Goal: Information Seeking & Learning: Learn about a topic

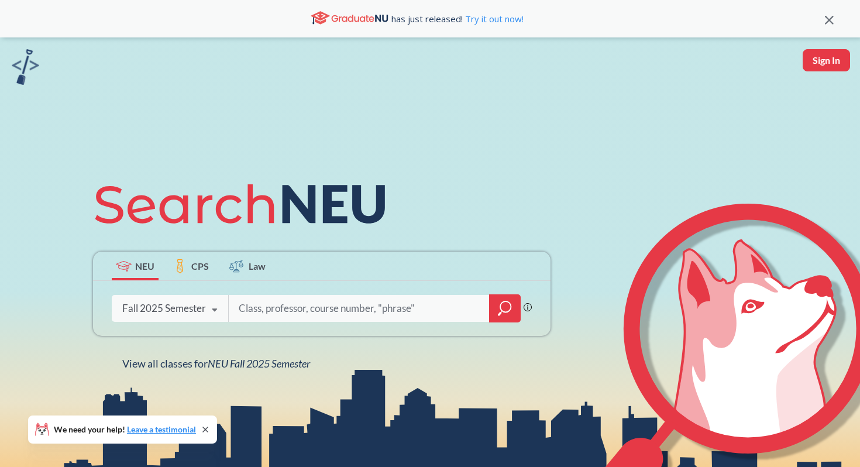
click at [264, 305] on input "search" at bounding box center [358, 308] width 243 height 25
click at [498, 307] on icon "magnifying glass" at bounding box center [505, 308] width 14 height 16
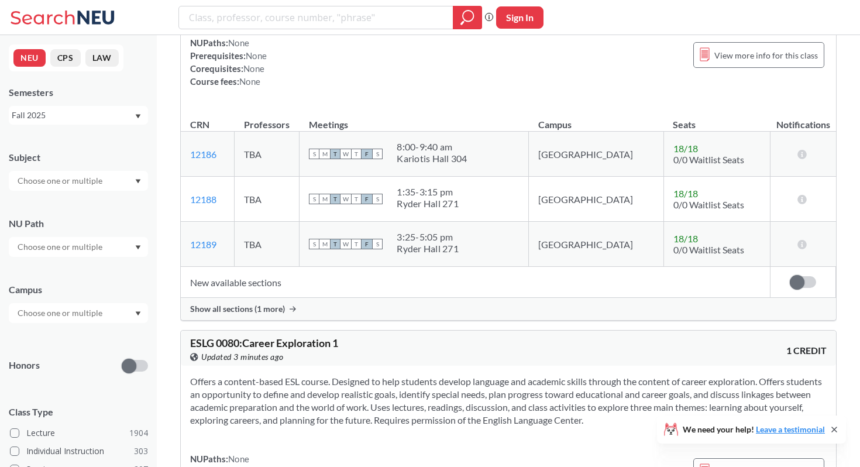
scroll to position [113, 0]
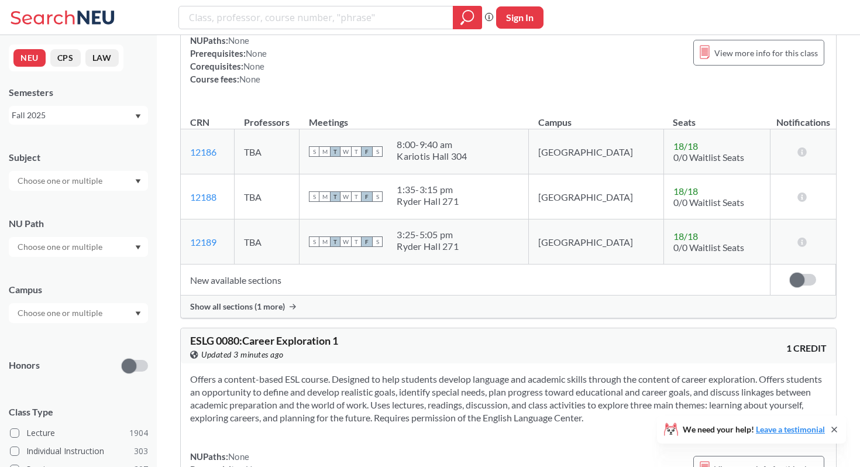
click at [112, 246] on div at bounding box center [78, 247] width 139 height 20
click at [78, 304] on span "Difference/Diversity" at bounding box center [54, 305] width 78 height 13
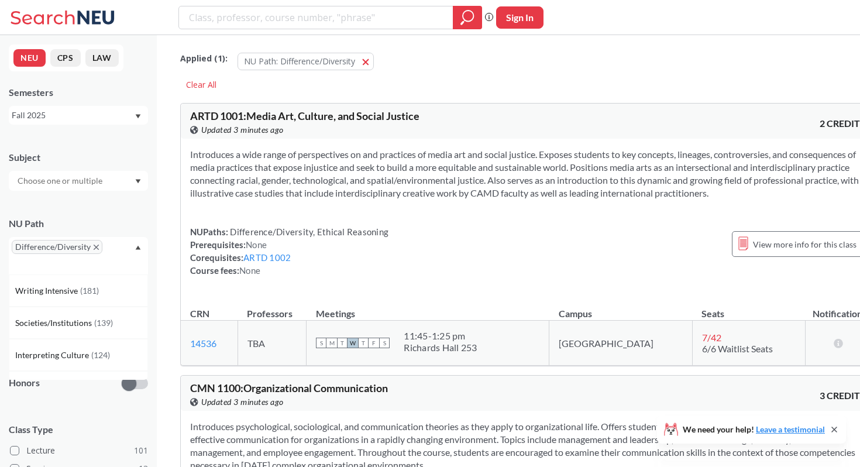
click at [112, 111] on div "Fall 2025" at bounding box center [73, 115] width 122 height 13
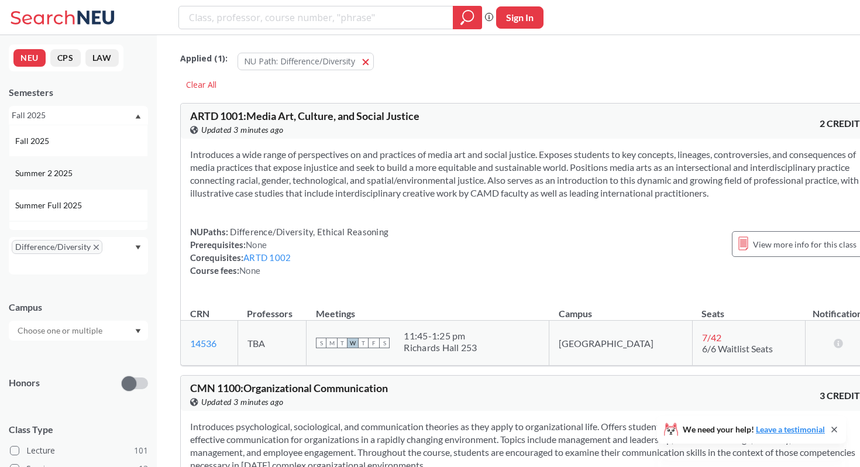
click at [73, 185] on div "Summer 2 2025" at bounding box center [78, 173] width 139 height 32
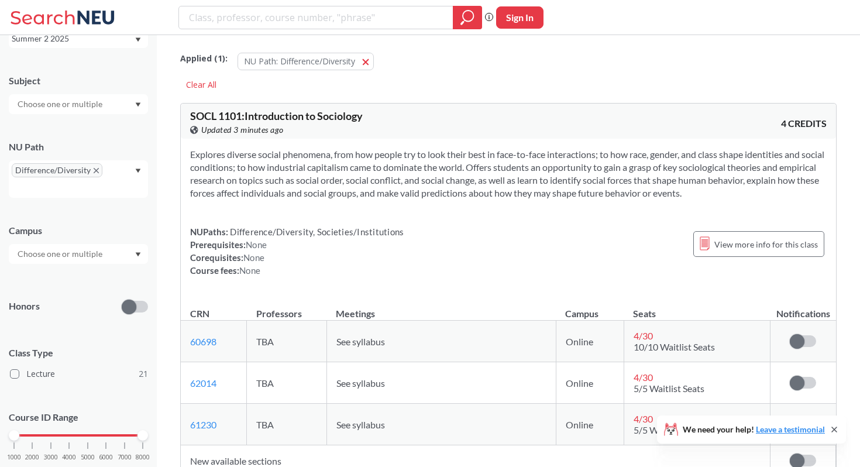
scroll to position [78, 0]
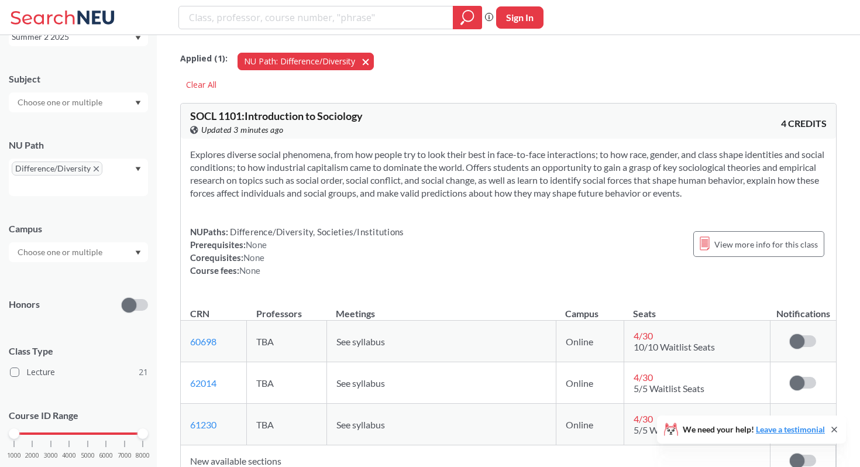
click at [367, 64] on button "NU Path: Difference/Diversity Difference/Diversity" at bounding box center [305, 62] width 136 height 18
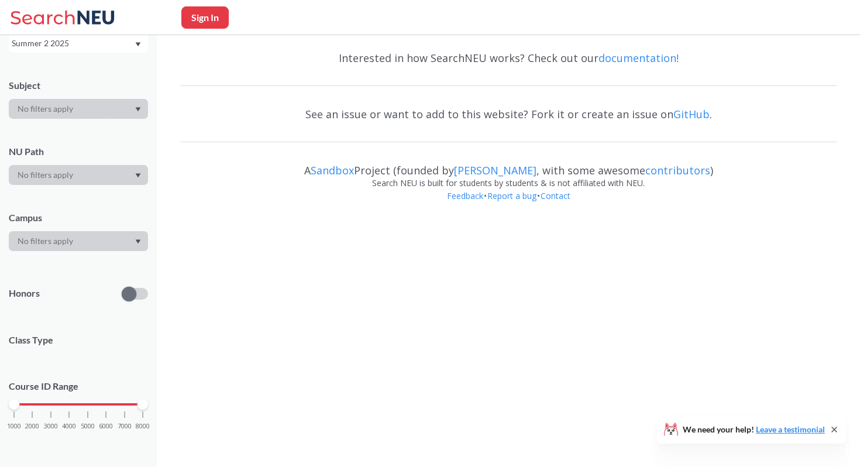
scroll to position [78, 0]
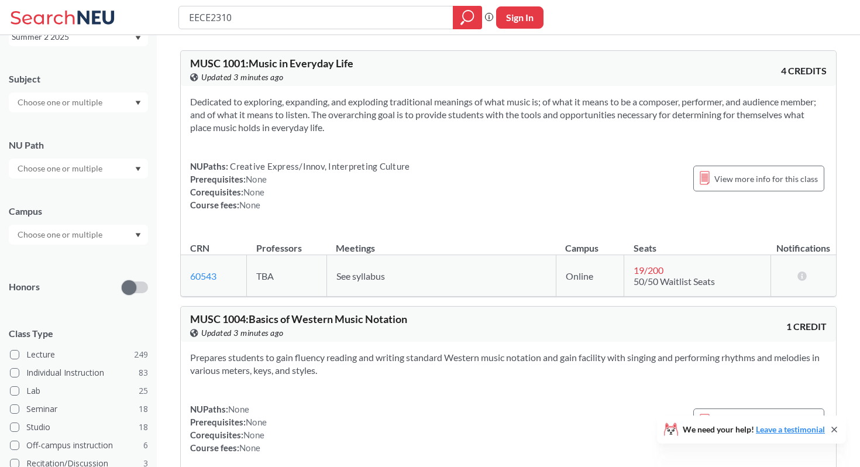
type input "EECE2310"
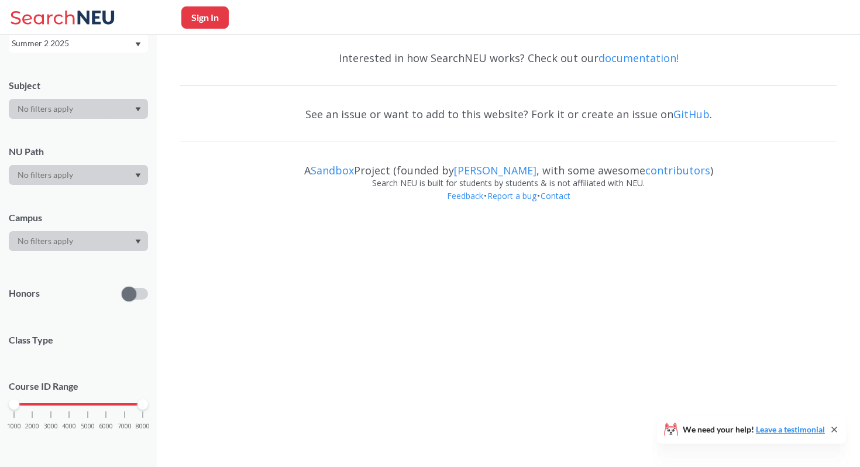
scroll to position [78, 0]
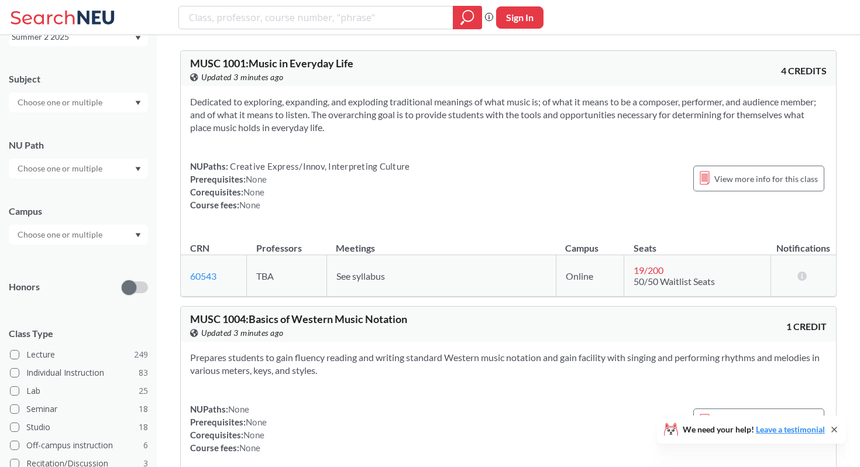
click at [73, 171] on input "text" at bounding box center [61, 168] width 98 height 14
click at [60, 206] on span "Difference/Diversity" at bounding box center [54, 201] width 78 height 13
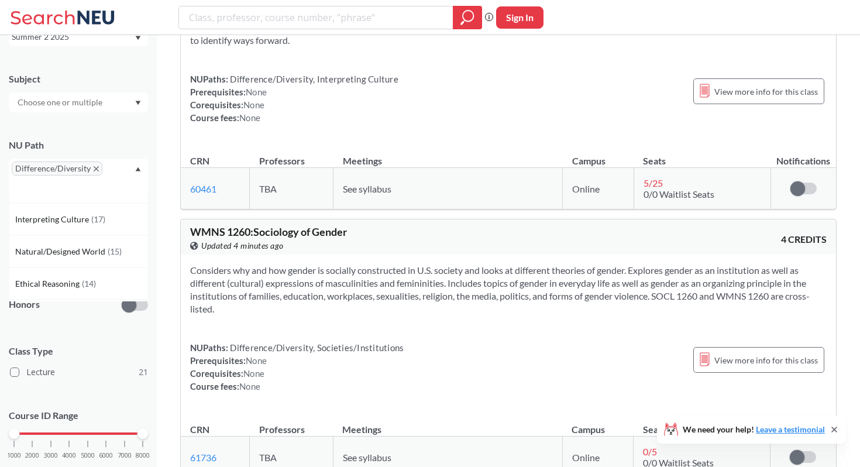
scroll to position [1110, 0]
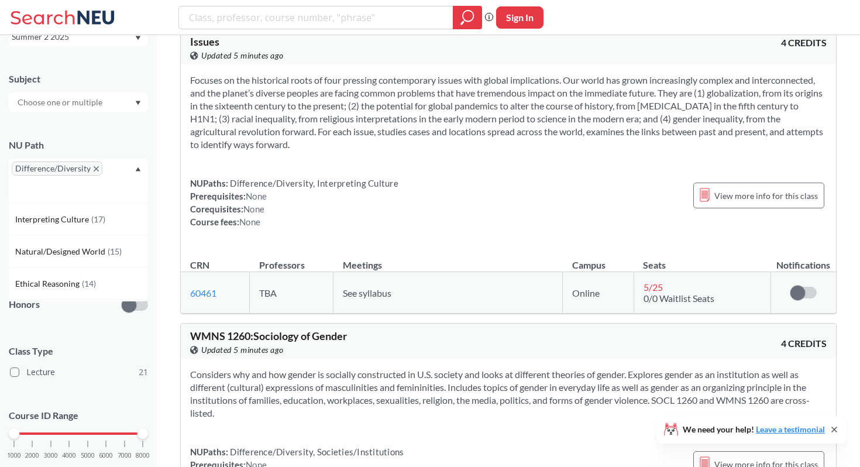
click at [95, 160] on div "Difference/Diversity" at bounding box center [78, 176] width 139 height 37
click at [89, 174] on span "Difference/Diversity" at bounding box center [57, 168] width 91 height 14
click at [91, 170] on span "Difference/Diversity" at bounding box center [57, 168] width 91 height 14
click at [99, 165] on span "Difference/Diversity" at bounding box center [57, 168] width 91 height 14
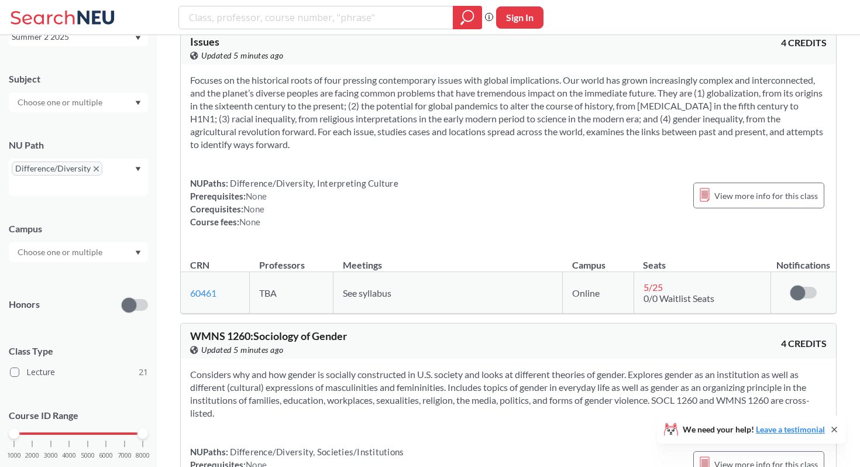
click at [96, 166] on icon "X to remove pill" at bounding box center [96, 168] width 5 height 5
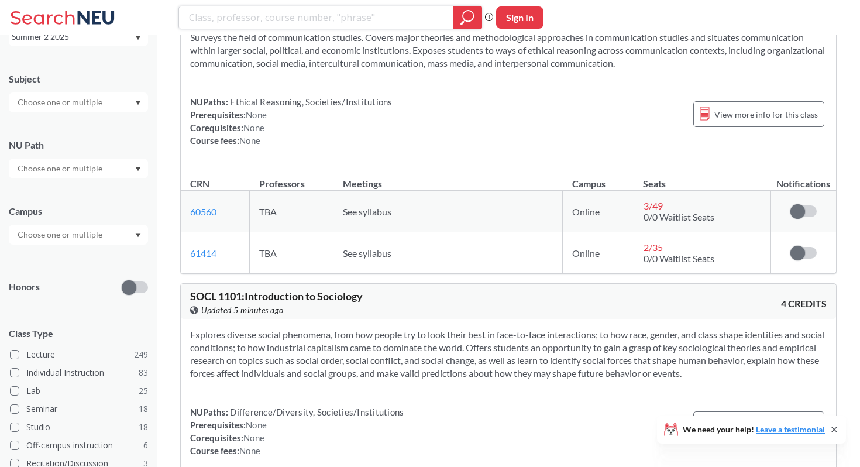
click at [246, 12] on input "search" at bounding box center [316, 18] width 257 height 20
type input "DS440"
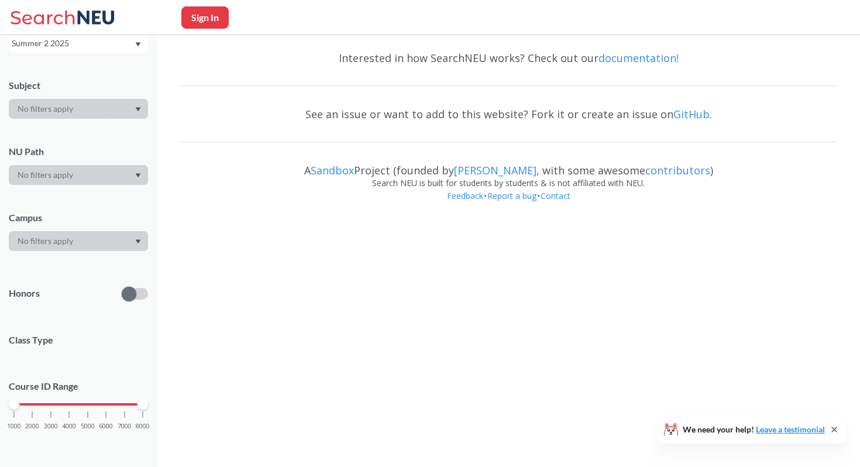
scroll to position [78, 0]
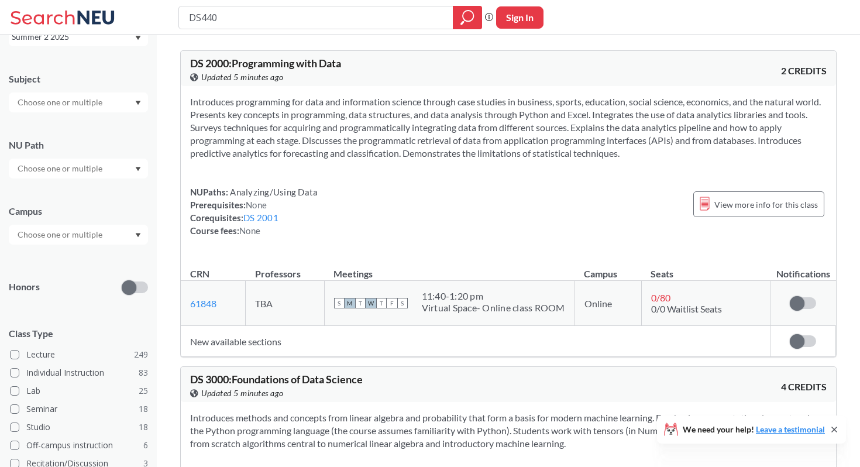
type input "DS4400"
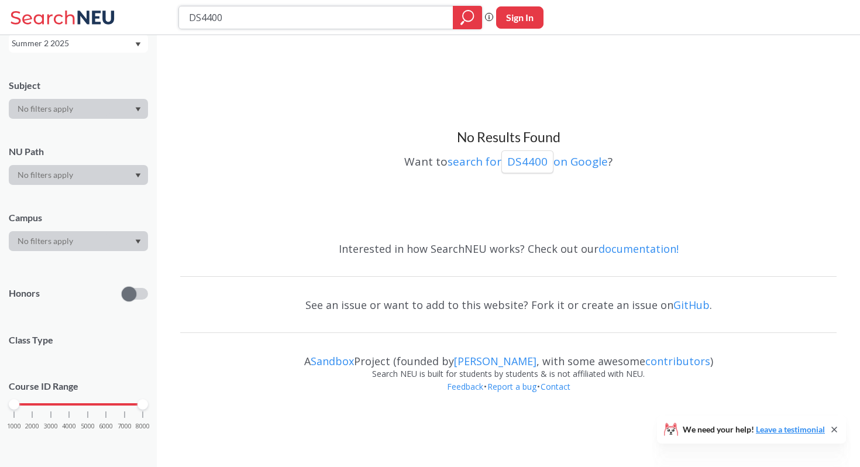
drag, startPoint x: 236, startPoint y: 20, endPoint x: 156, endPoint y: 20, distance: 79.5
click at [156, 20] on div "DS4400 Phrase search guarantees the exact search appears in the results. Ex. If…" at bounding box center [430, 17] width 860 height 35
type input "CS3650"
type input "CS4100"
drag, startPoint x: 251, startPoint y: 22, endPoint x: 129, endPoint y: 19, distance: 122.2
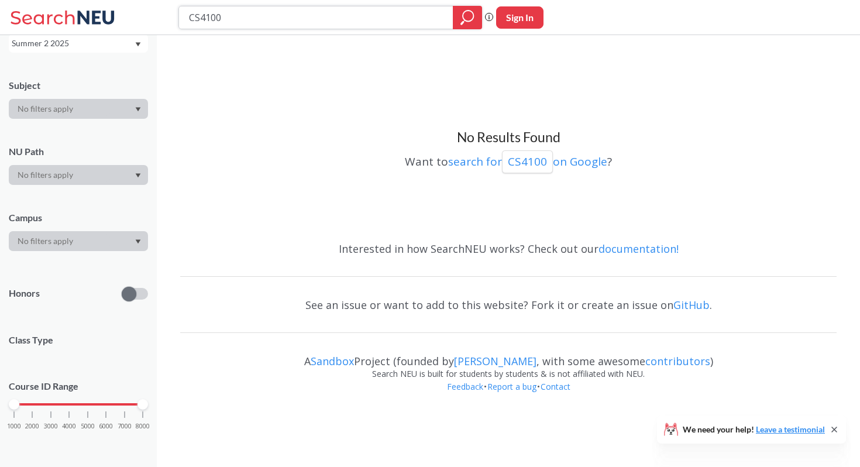
click at [129, 19] on div "CS4100 Phrase search guarantees the exact search appears in the results. Ex. If…" at bounding box center [430, 17] width 860 height 35
type input "BIOL2301"
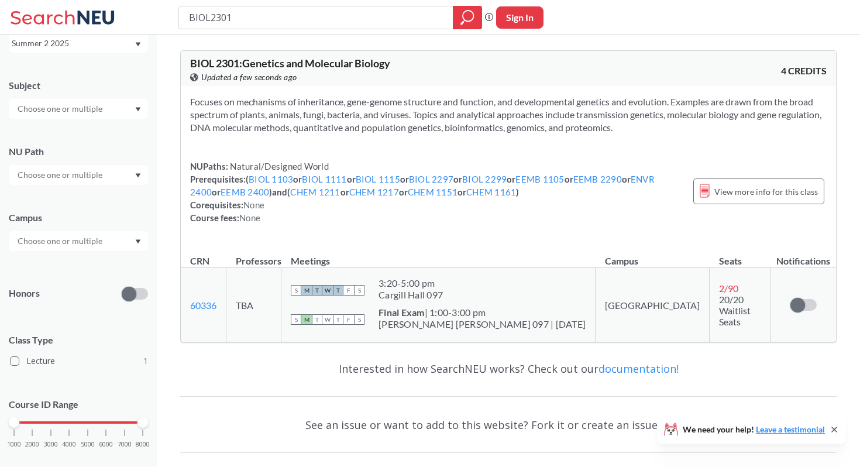
scroll to position [78, 0]
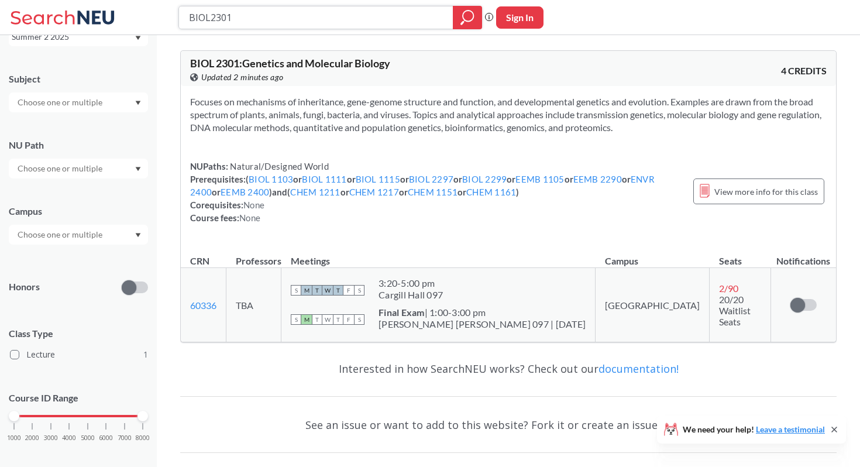
drag, startPoint x: 255, startPoint y: 16, endPoint x: 153, endPoint y: 15, distance: 101.8
click at [153, 15] on div "BIOL2301 Phrase search guarantees the exact search appears in the results. Ex. …" at bounding box center [430, 17] width 860 height 35
type input "cs4120"
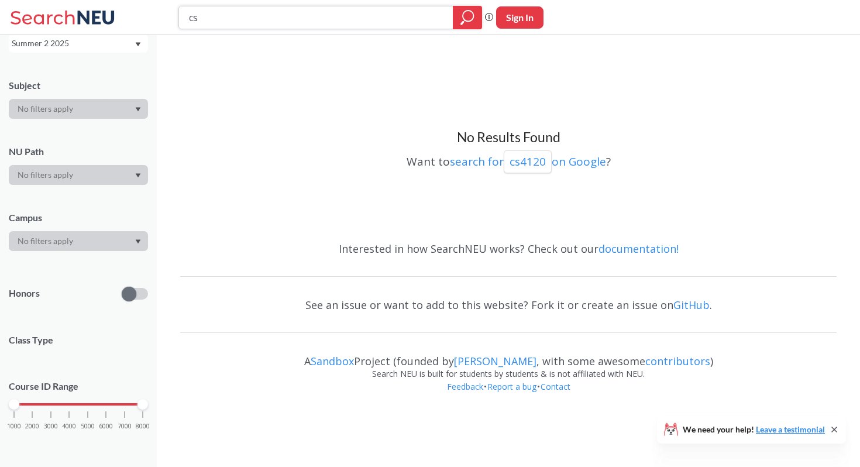
type input "c"
type input "advanced writing"
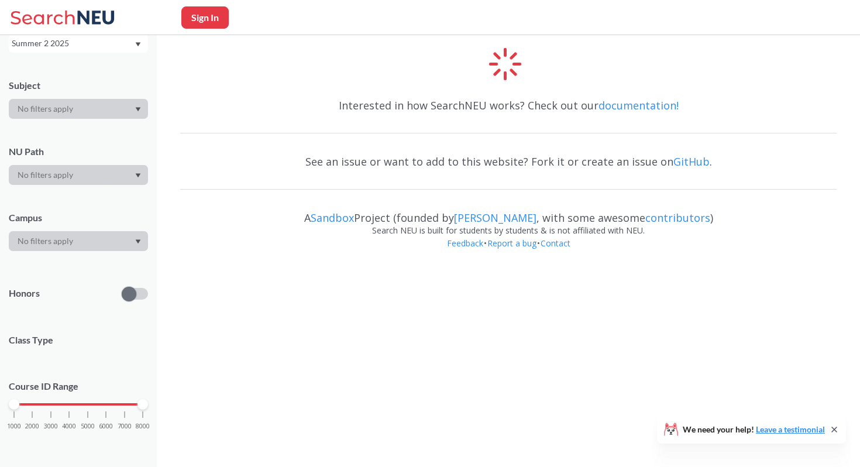
scroll to position [78, 0]
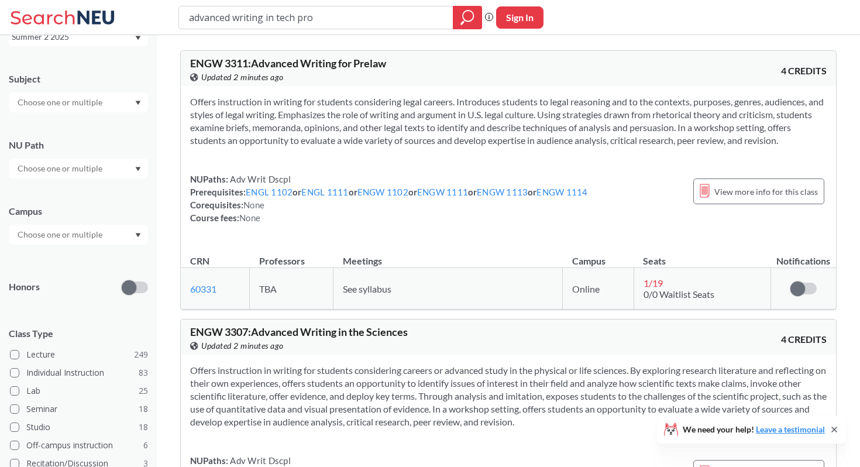
type input "advanced writing in tech prof"
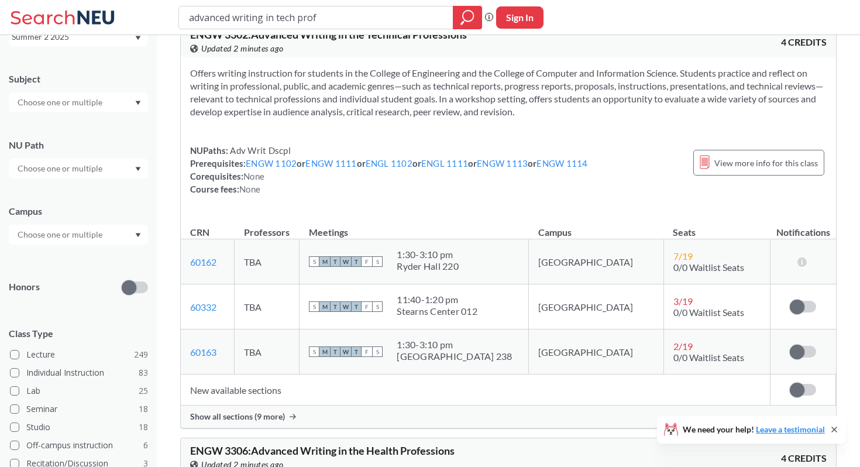
scroll to position [33, 0]
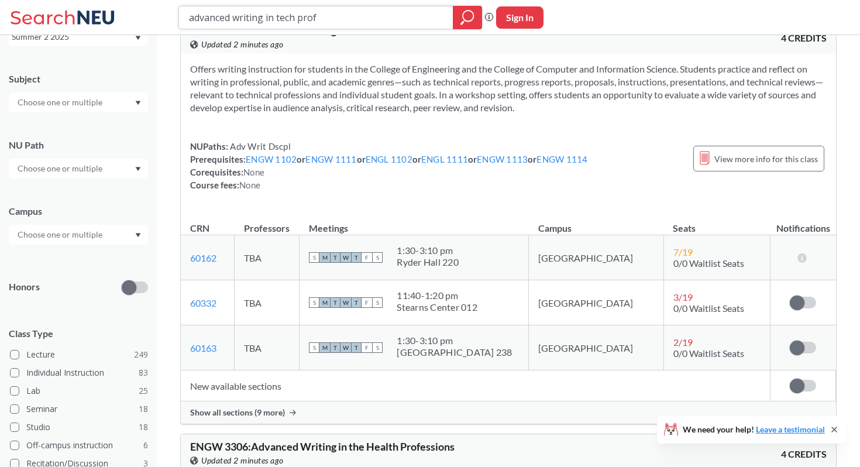
drag, startPoint x: 347, startPoint y: 19, endPoint x: 212, endPoint y: 18, distance: 135.1
click at [212, 19] on input "advanced writing in tech prof" at bounding box center [316, 18] width 257 height 20
type input "a"
type input "biostat"
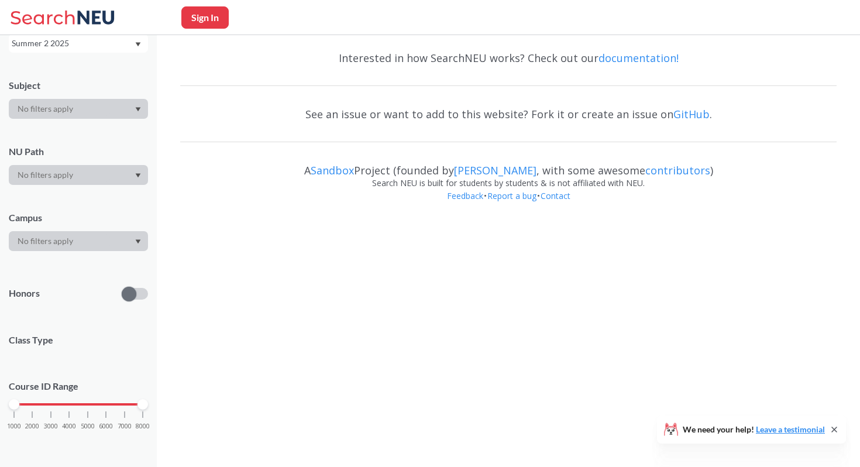
scroll to position [78, 0]
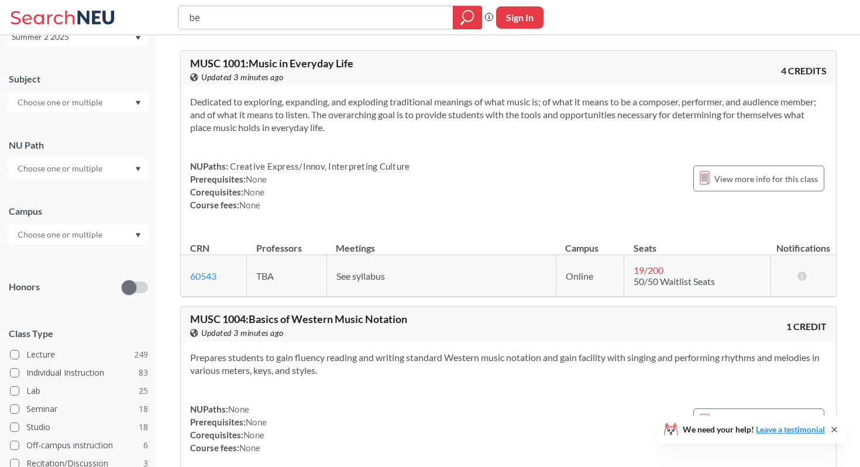
type input "b"
type input "eemb"
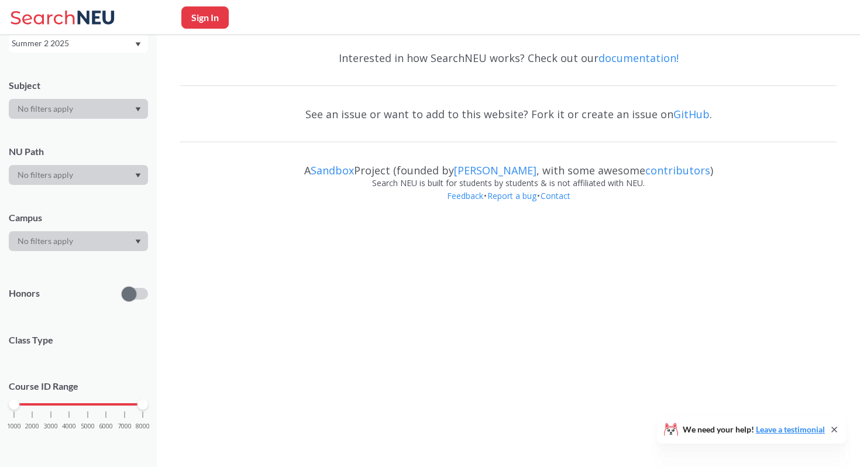
scroll to position [78, 0]
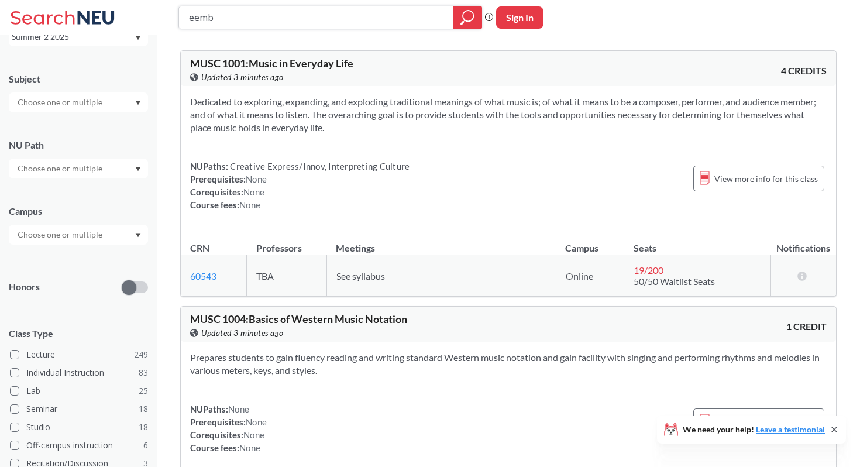
drag, startPoint x: 264, startPoint y: 19, endPoint x: 105, endPoint y: -4, distance: 160.1
click at [105, 0] on html "eemb Phrase search guarantees the exact search appears in the results. Ex. If y…" at bounding box center [430, 233] width 860 height 467
type input "insh"
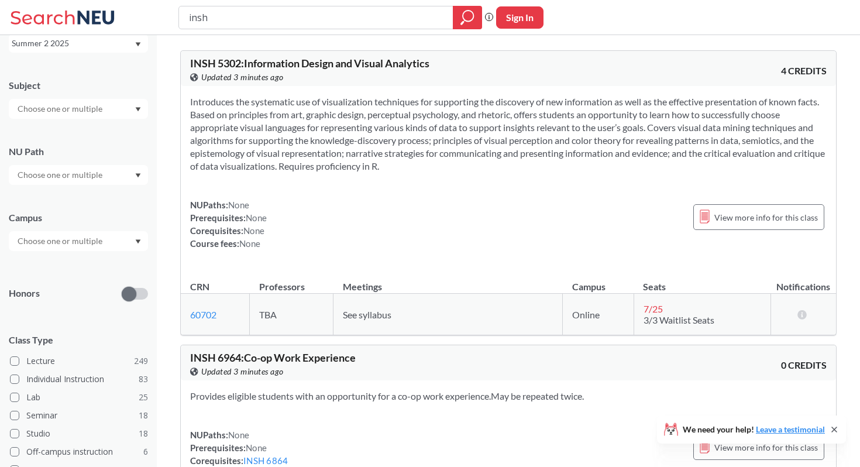
scroll to position [78, 0]
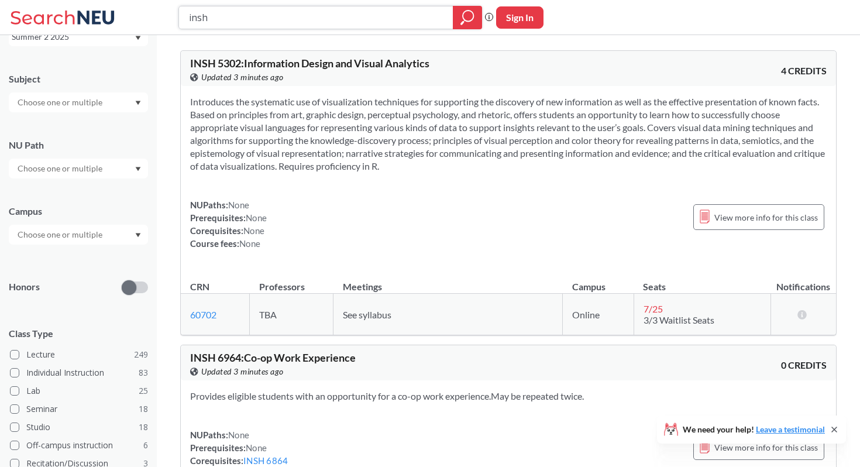
drag, startPoint x: 289, startPoint y: 19, endPoint x: 184, endPoint y: 19, distance: 104.7
click at [184, 19] on div "insh" at bounding box center [329, 17] width 303 height 23
type input "cs"
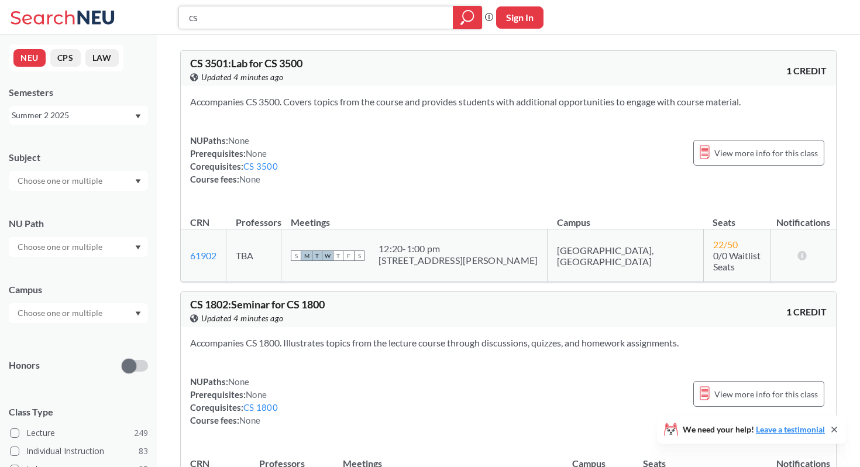
drag, startPoint x: 281, startPoint y: 18, endPoint x: 164, endPoint y: 13, distance: 117.1
click at [164, 13] on div "cs Phrase search guarantees the exact search appears in the results. Ex. If you…" at bounding box center [430, 17] width 860 height 35
type input "biol"
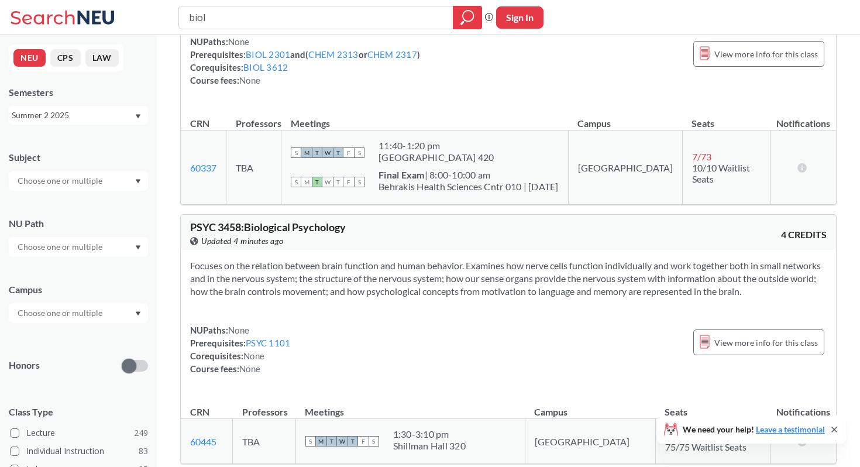
scroll to position [4495, 0]
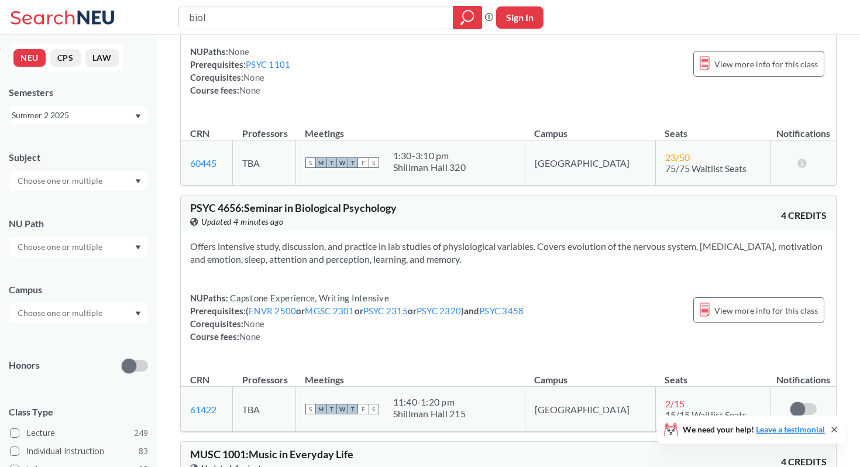
drag, startPoint x: 420, startPoint y: 18, endPoint x: 164, endPoint y: 15, distance: 256.1
click at [164, 15] on div "biol Phrase search guarantees the exact search appears in the results. Ex. If y…" at bounding box center [430, 17] width 860 height 35
type input "advanced genomics"
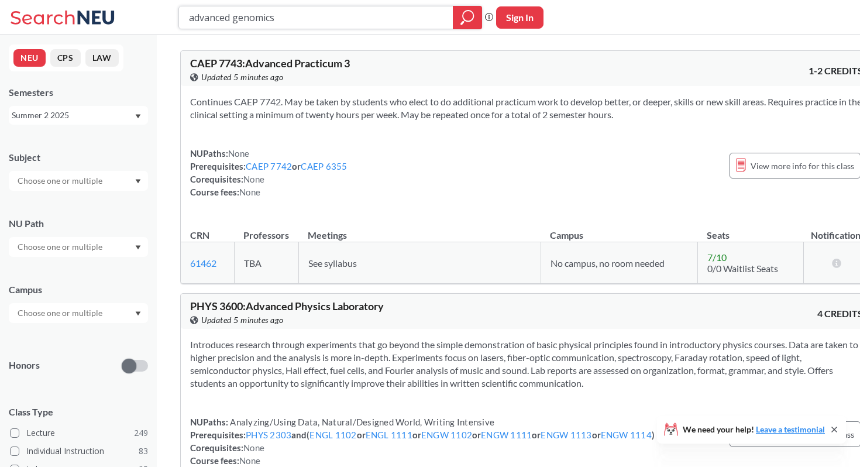
drag, startPoint x: 295, startPoint y: 17, endPoint x: 98, endPoint y: 16, distance: 196.5
click at [98, 16] on div "advanced genomics Phrase search guarantees the exact search appears in the resu…" at bounding box center [430, 17] width 860 height 35
type input "cs"
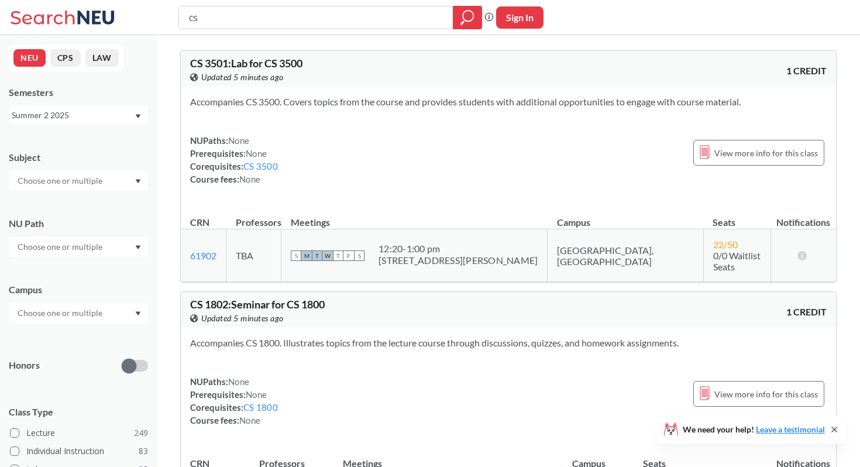
click at [118, 123] on div "Summer 2 2025" at bounding box center [78, 115] width 139 height 19
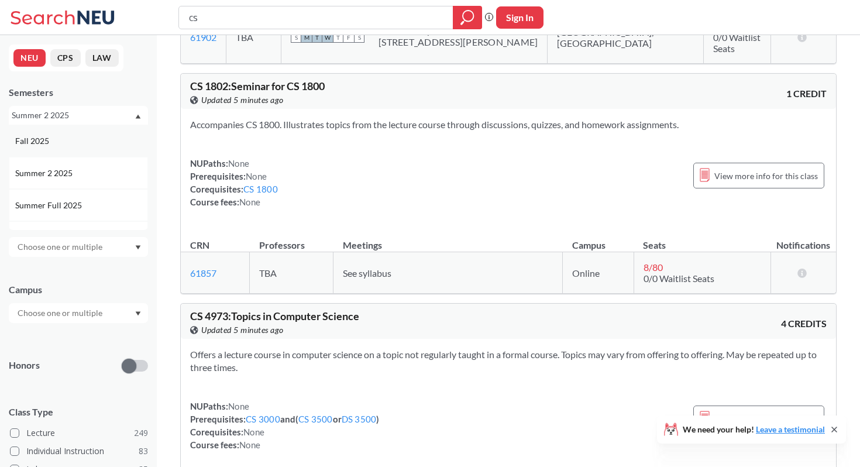
scroll to position [225, 0]
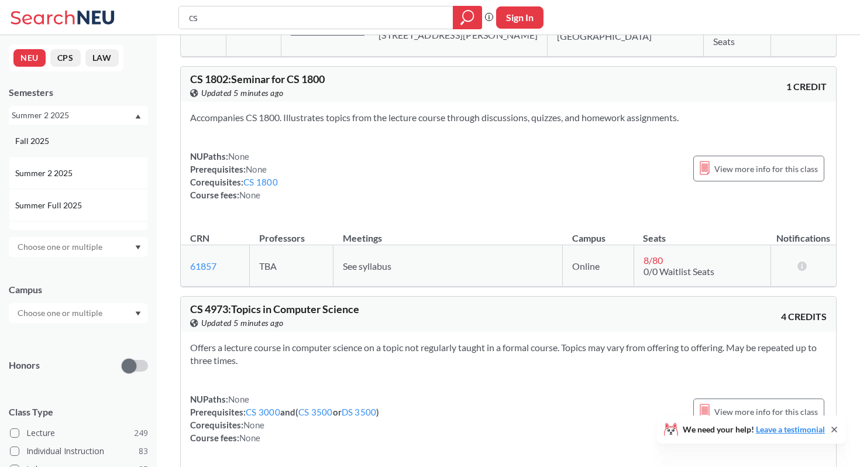
click at [111, 138] on div "Fall 2025" at bounding box center [81, 140] width 132 height 13
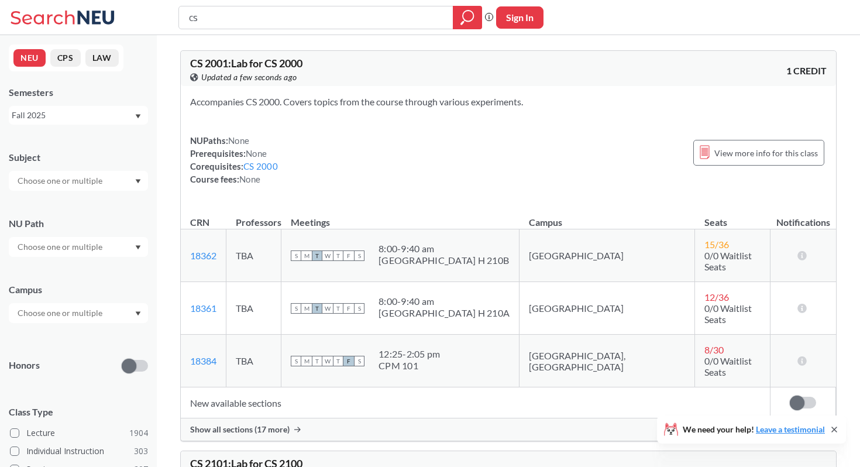
click at [117, 113] on div "Fall 2025" at bounding box center [73, 115] width 122 height 13
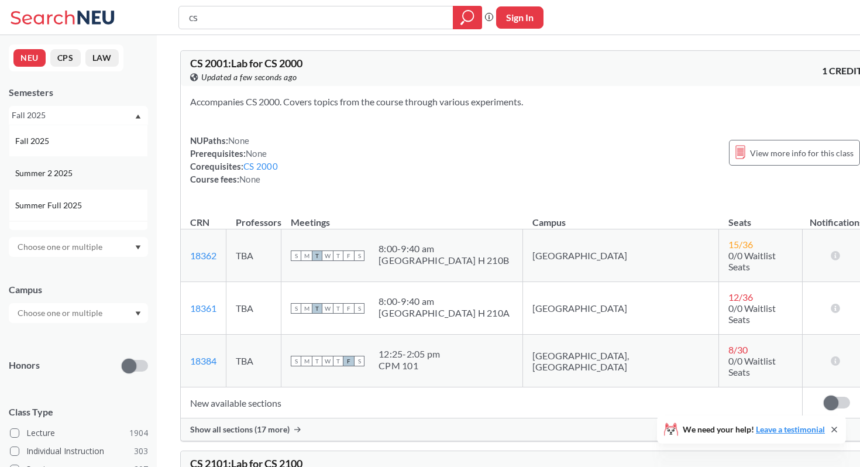
click at [102, 184] on div "Summer 2 2025" at bounding box center [78, 173] width 139 height 32
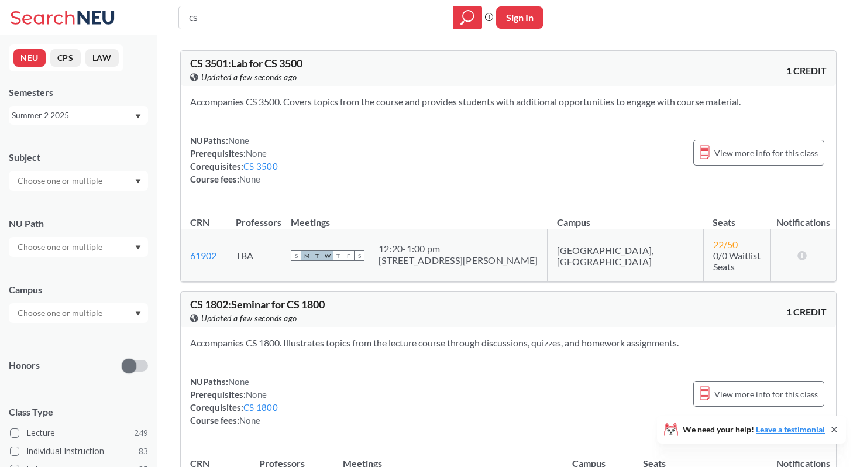
scroll to position [217, 0]
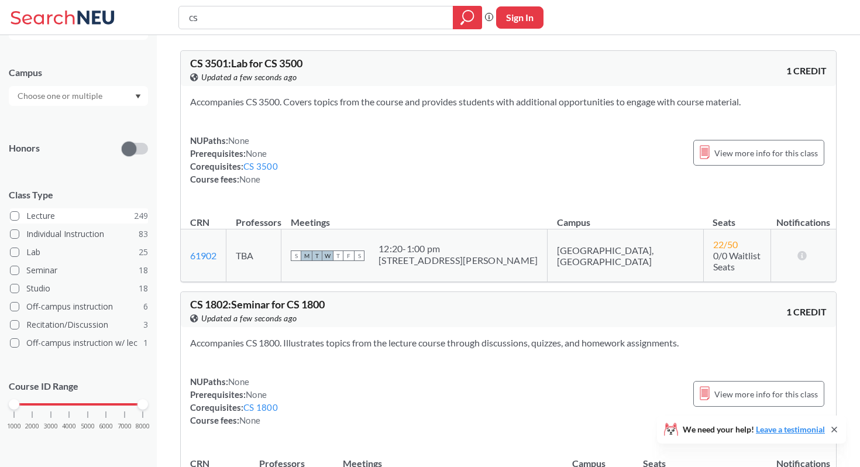
click at [82, 220] on label "Lecture 249" at bounding box center [79, 215] width 138 height 15
click at [36, 219] on input "Lecture 249" at bounding box center [30, 213] width 9 height 9
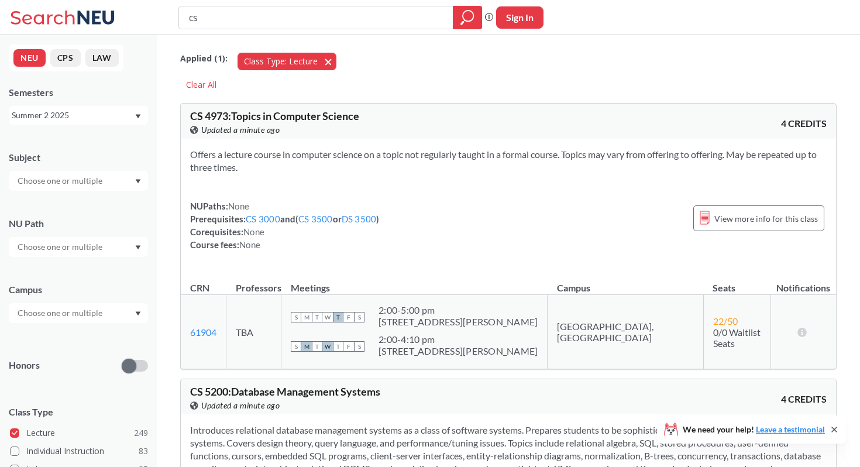
click at [325, 60] on button "Class Type: Lecture Lecture" at bounding box center [286, 62] width 99 height 18
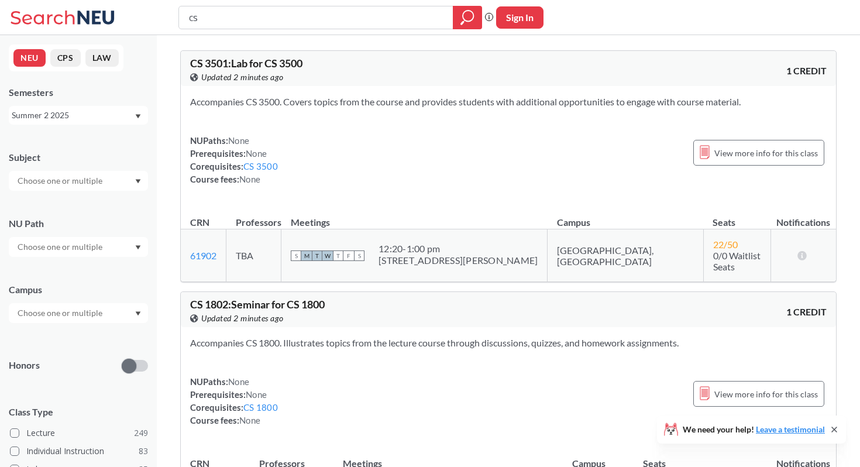
click at [222, 27] on div "cs" at bounding box center [329, 17] width 303 height 23
click at [216, 18] on input "cs" at bounding box center [316, 18] width 257 height 20
type input "c"
type input "distributed"
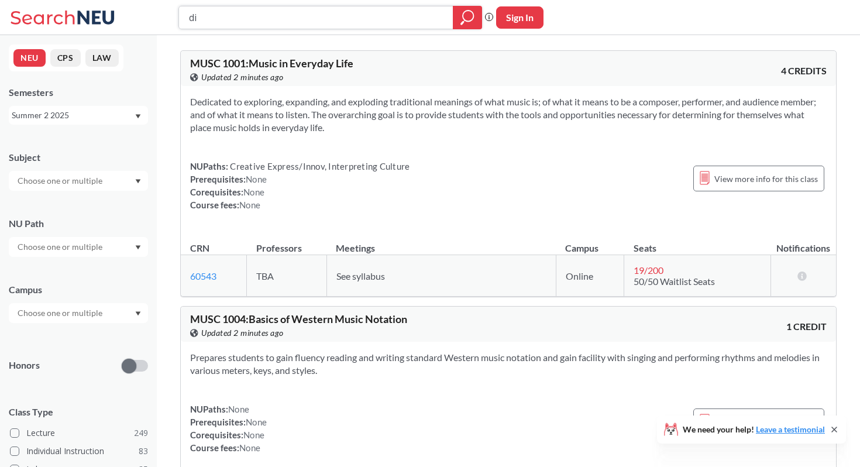
type input "d"
type input "[GEOGRAPHIC_DATA]"
type input "b"
type input "software"
type input "s"
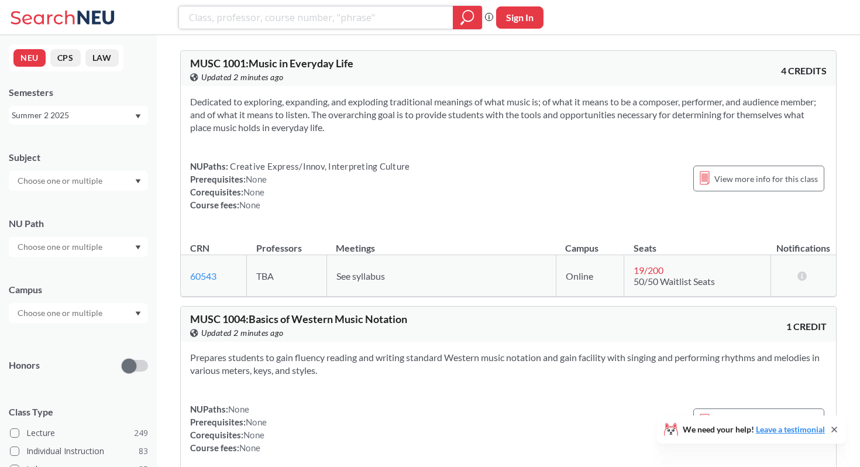
type input "o"
type input "population dynamics"
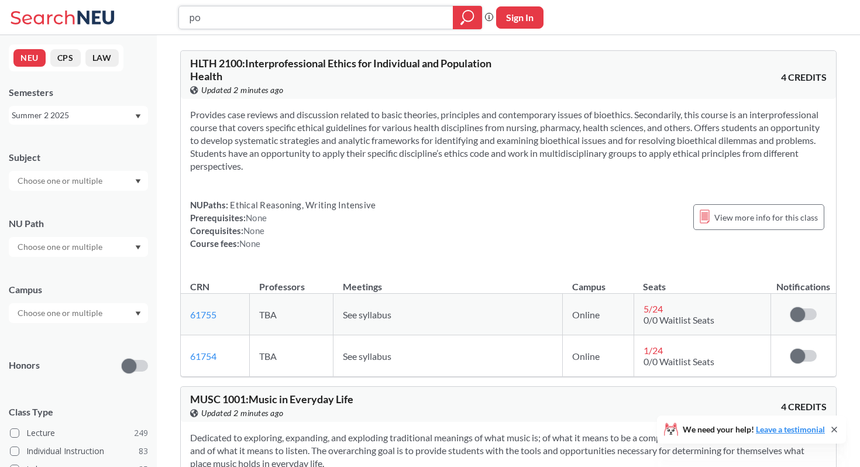
type input "p"
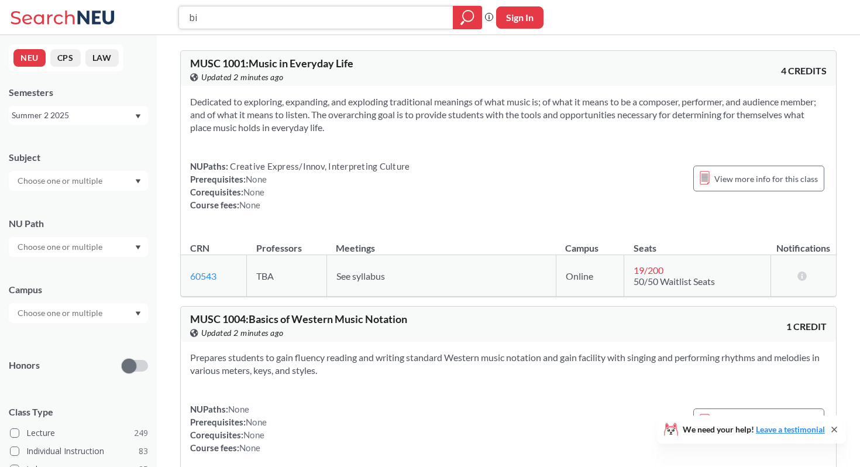
type input "b"
type input "robotic"
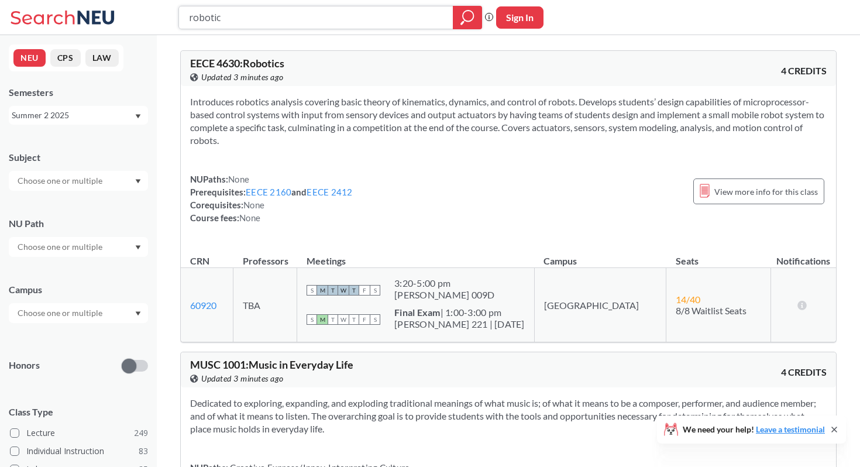
drag, startPoint x: 245, startPoint y: 11, endPoint x: 119, endPoint y: 11, distance: 125.7
click at [119, 11] on div "robotic Phrase search guarantees the exact search appears in the results. Ex. I…" at bounding box center [430, 17] width 860 height 35
type input "m"
type input "natural"
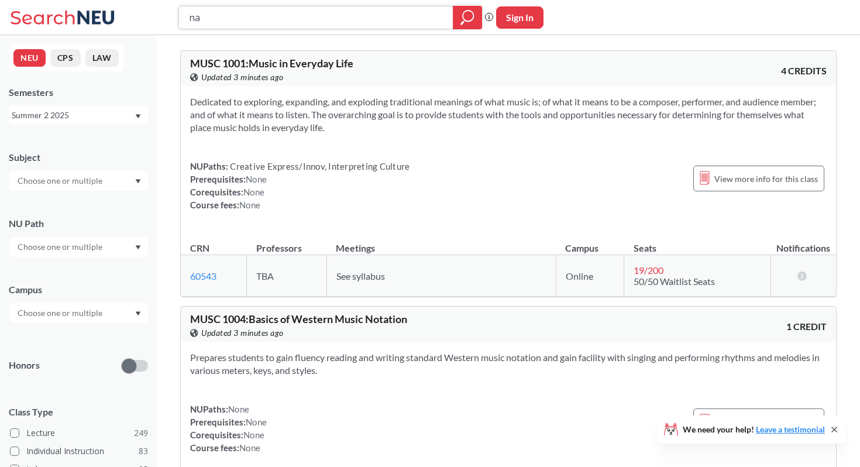
type input "n"
type input "computer systems"
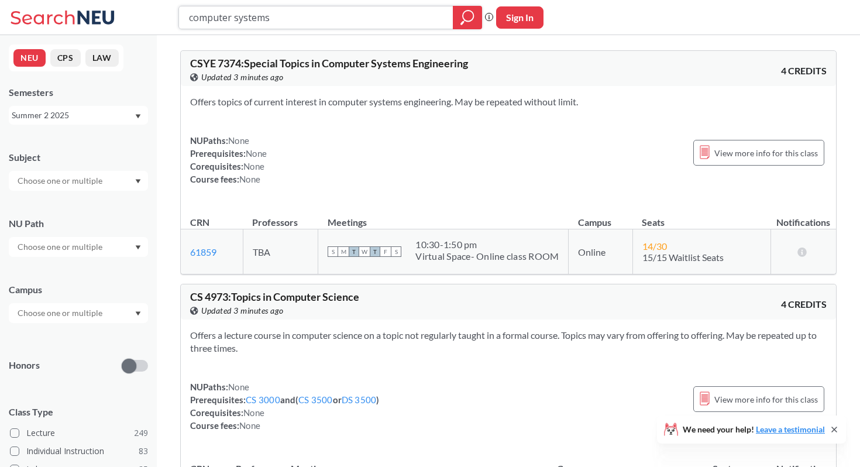
drag, startPoint x: 322, startPoint y: 17, endPoint x: 110, endPoint y: 15, distance: 211.7
click at [110, 15] on div "computer systems Phrase search guarantees the exact search appears in the resul…" at bounding box center [430, 17] width 860 height 35
type input "cs3650"
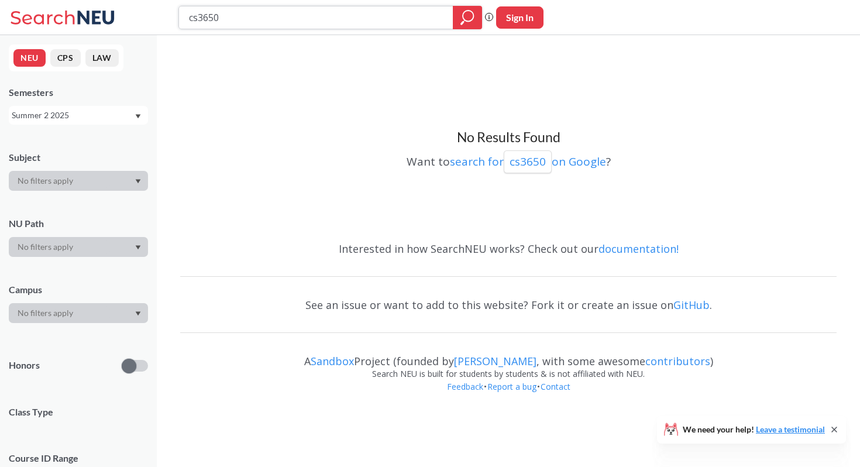
drag, startPoint x: 223, startPoint y: 20, endPoint x: 133, endPoint y: 20, distance: 90.0
click at [133, 20] on div "cs3650 Phrase search guarantees the exact search appears in the results. Ex. If…" at bounding box center [430, 17] width 860 height 35
type input "ds4400"
drag, startPoint x: 238, startPoint y: 19, endPoint x: 154, endPoint y: 17, distance: 83.6
click at [154, 17] on div "ds4400 Phrase search guarantees the exact search appears in the results. Ex. If…" at bounding box center [430, 17] width 860 height 35
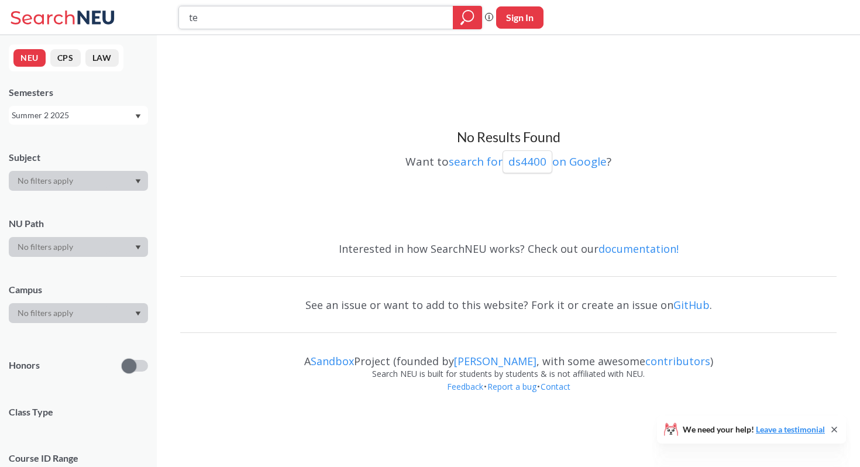
type input "t"
type input "theory of computation"
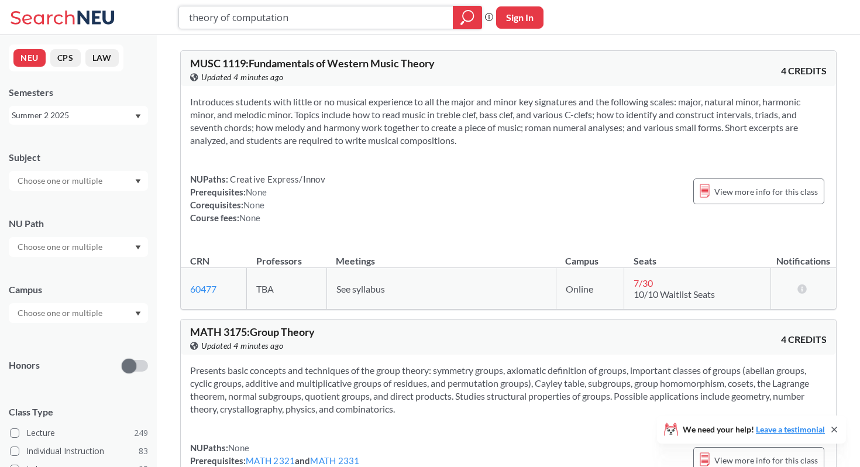
drag, startPoint x: 296, startPoint y: 14, endPoint x: 94, endPoint y: 14, distance: 202.3
click at [94, 14] on div "theory of computation Phrase search guarantees the exact search appears in the …" at bounding box center [430, 17] width 860 height 35
type input "artificial"
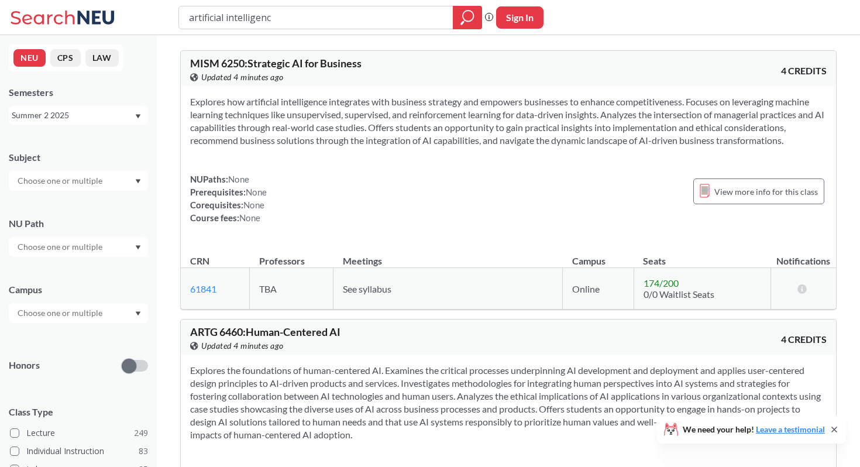
type input "artificial intelligence"
drag, startPoint x: 298, startPoint y: 22, endPoint x: 81, endPoint y: 22, distance: 216.3
click at [81, 22] on div "artificial intelligence Phrase search guarantees the exact search appears in th…" at bounding box center [430, 17] width 860 height 35
click at [64, 170] on div "Subject" at bounding box center [78, 164] width 139 height 51
click at [65, 180] on input "text" at bounding box center [61, 181] width 98 height 14
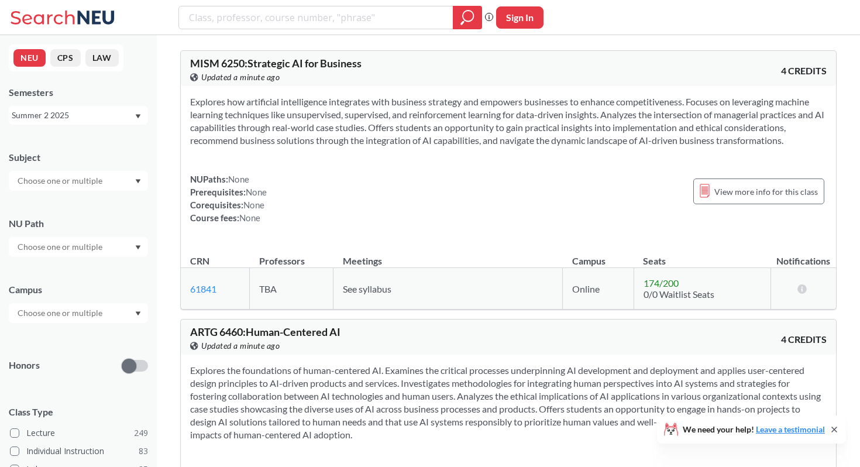
click at [87, 152] on div "Subject" at bounding box center [78, 157] width 139 height 13
click at [58, 254] on div at bounding box center [78, 247] width 139 height 20
click at [66, 316] on span "Difference/Diversity" at bounding box center [54, 312] width 78 height 13
